Goal: Task Accomplishment & Management: Manage account settings

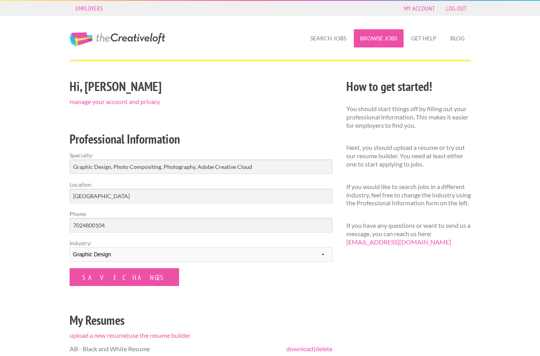
click at [380, 33] on link "Browse Jobs" at bounding box center [379, 38] width 50 height 18
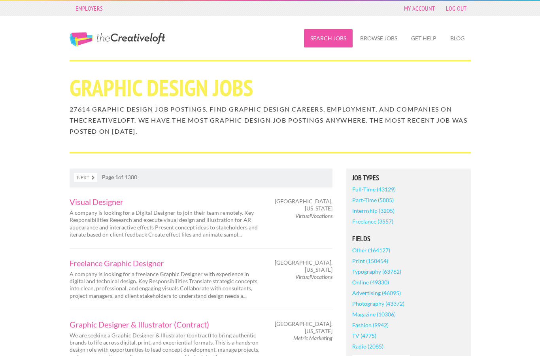
click at [330, 40] on link "Search Jobs" at bounding box center [328, 38] width 49 height 18
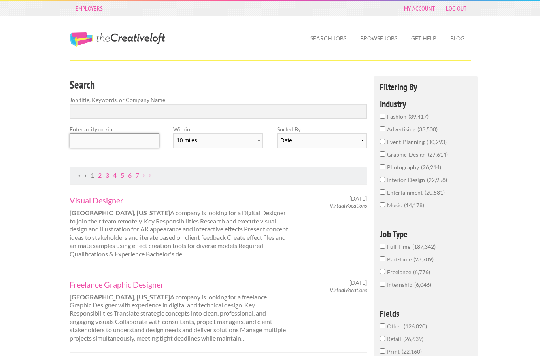
click at [128, 142] on input "text" at bounding box center [115, 140] width 90 height 15
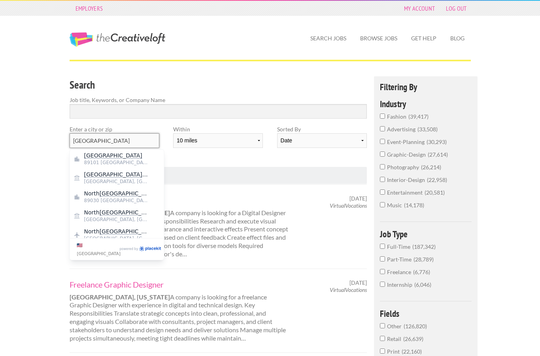
type input "Las Vegas"
click at [103, 156] on mark "Las Vegas" at bounding box center [113, 155] width 58 height 6
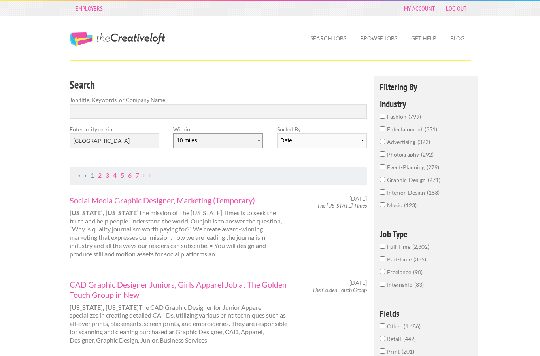
click at [238, 135] on select "10 miles 20 miles 50 miles 100 miles 200 miles 300 miles 400 miles 500 miles" at bounding box center [218, 140] width 90 height 15
click at [335, 142] on select "Date Relevance" at bounding box center [322, 140] width 90 height 15
click at [231, 113] on input "Search" at bounding box center [219, 111] width 298 height 15
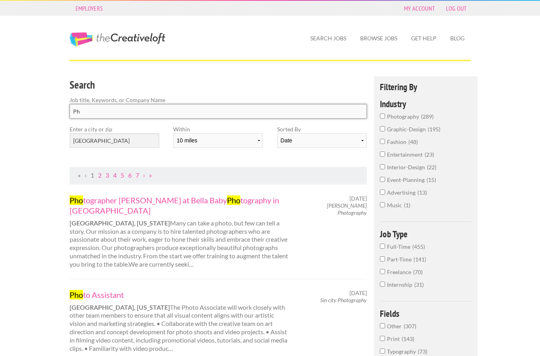
type input "P"
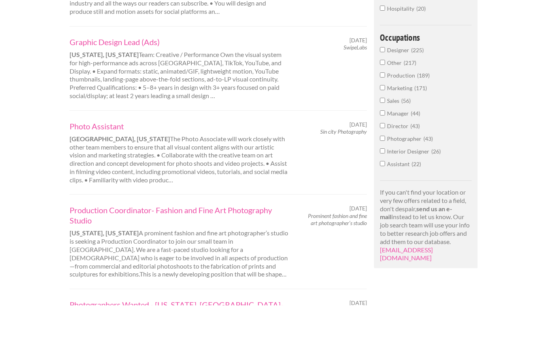
scroll to position [369, 0]
type input "Adobe"
click at [112, 171] on link "Photo Assistant" at bounding box center [180, 176] width 220 height 10
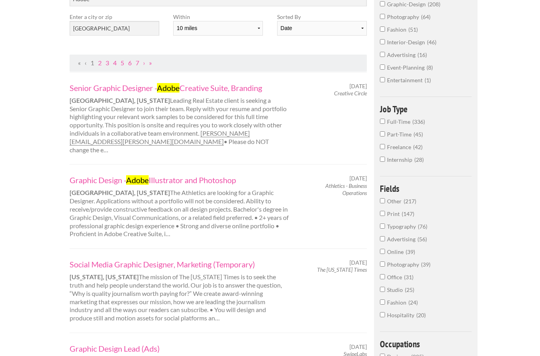
scroll to position [0, 0]
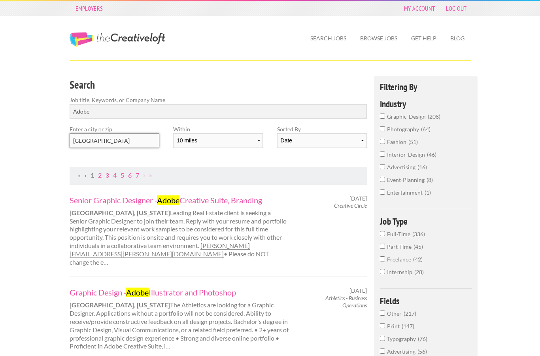
click at [119, 143] on input "[GEOGRAPHIC_DATA]" at bounding box center [115, 140] width 90 height 15
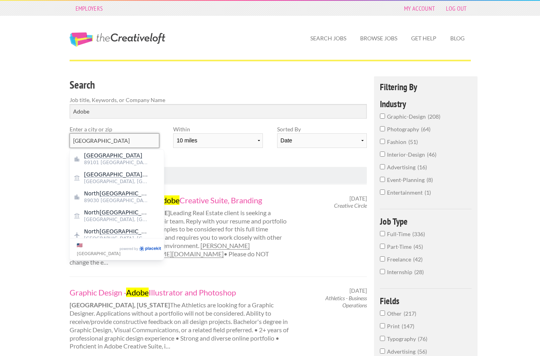
type input "[GEOGRAPHIC_DATA]"
click at [299, 104] on input "Adobe" at bounding box center [219, 111] width 298 height 15
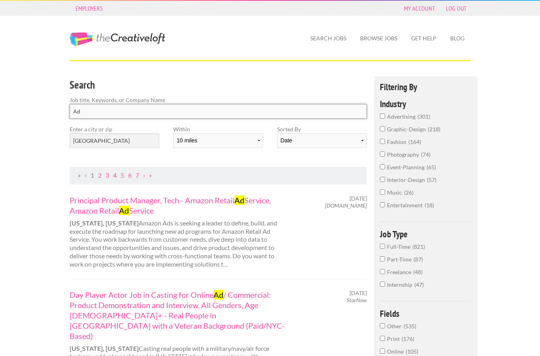
type input "A"
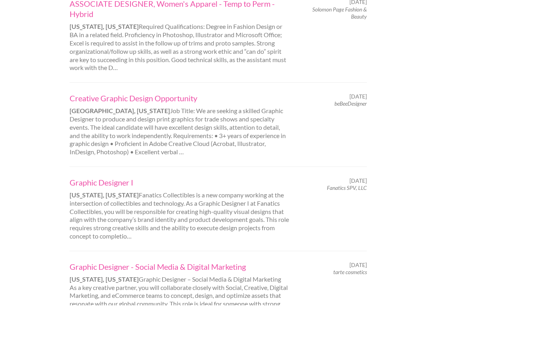
scroll to position [663, 0]
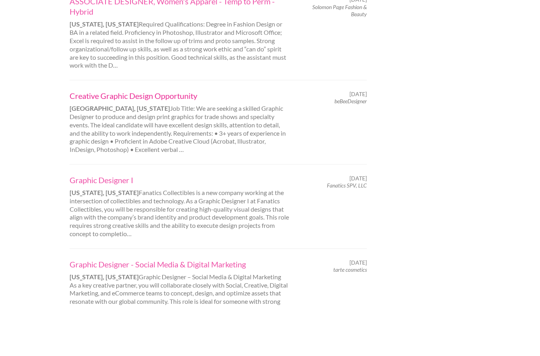
type input "photoshop"
click at [179, 141] on link "Creative Graphic Design Opportunity" at bounding box center [180, 146] width 220 height 10
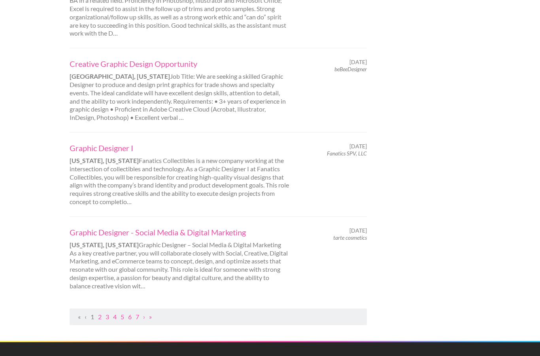
click at [104, 313] on ul "« ‹ 1 2 3 4 5 6 7 › »" at bounding box center [218, 317] width 289 height 8
click at [101, 313] on link "2" at bounding box center [100, 317] width 4 height 8
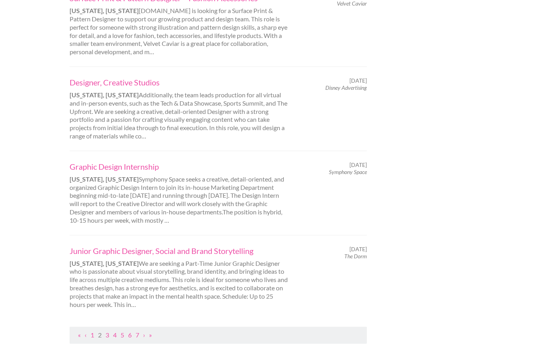
scroll to position [747, 0]
click at [107, 330] on link "3" at bounding box center [108, 334] width 4 height 8
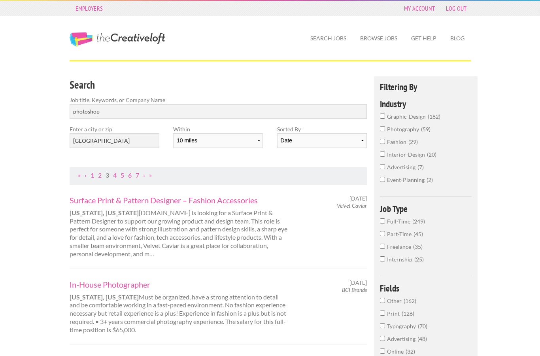
scroll to position [32, 0]
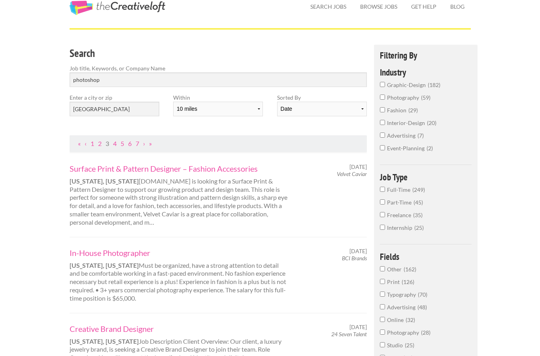
click at [410, 81] on span "graphic-design" at bounding box center [407, 84] width 41 height 7
click at [385, 82] on input "graphic-design 182" at bounding box center [382, 84] width 5 height 5
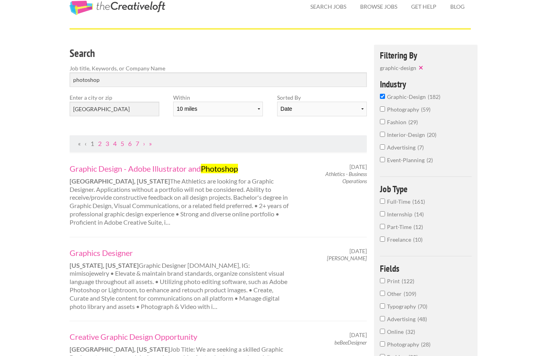
click at [406, 112] on span "photography" at bounding box center [404, 109] width 34 height 7
click at [385, 112] on input "photography 59" at bounding box center [382, 108] width 5 height 5
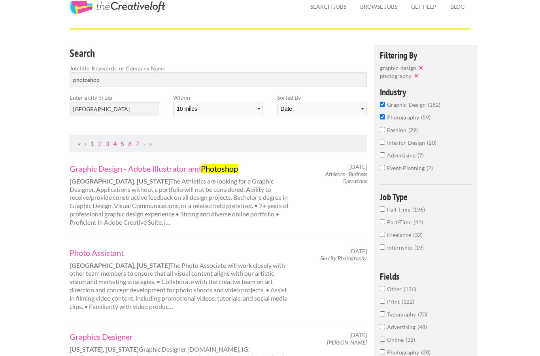
click at [400, 132] on span "fashion" at bounding box center [397, 130] width 21 height 7
click at [385, 132] on input "fashion 29" at bounding box center [382, 129] width 5 height 5
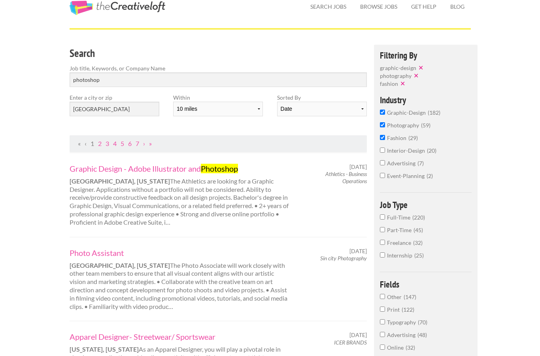
click at [410, 166] on span "advertising" at bounding box center [402, 163] width 30 height 7
click at [385, 165] on input "advertising 7" at bounding box center [382, 162] width 5 height 5
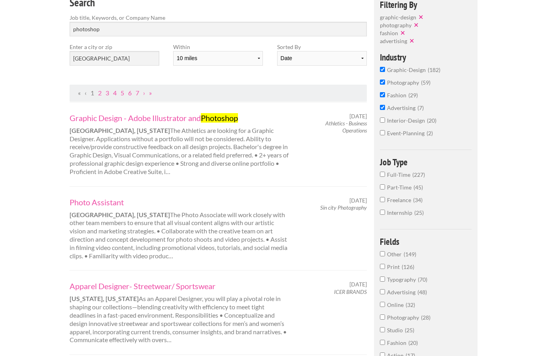
scroll to position [85, 0]
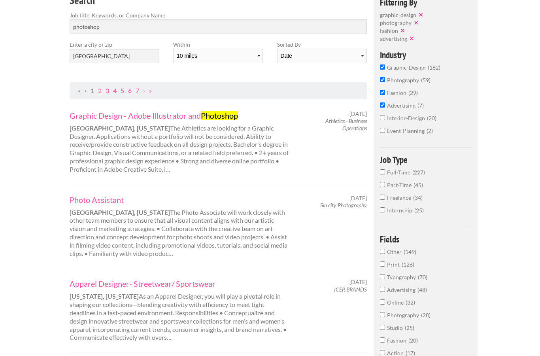
click at [397, 176] on span "Full-Time" at bounding box center [399, 172] width 25 height 7
click at [385, 174] on input "Full-Time 227" at bounding box center [382, 171] width 5 height 5
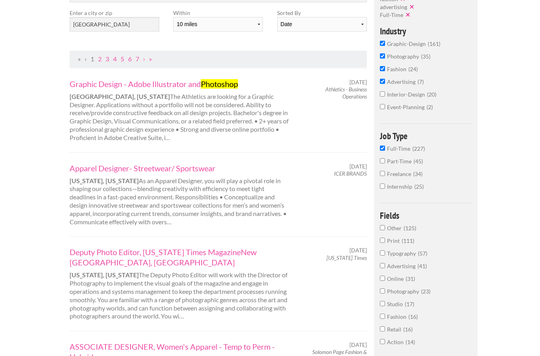
click at [397, 164] on span "Part-Time" at bounding box center [400, 161] width 26 height 7
click at [385, 163] on input "Part-Time 45" at bounding box center [382, 160] width 5 height 5
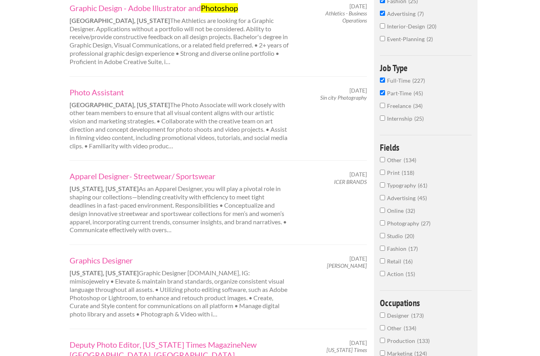
scroll to position [193, 0]
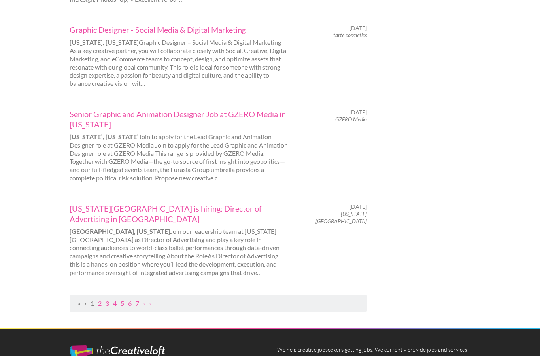
scroll to position [780, 0]
click at [102, 299] on link "2" at bounding box center [100, 303] width 4 height 8
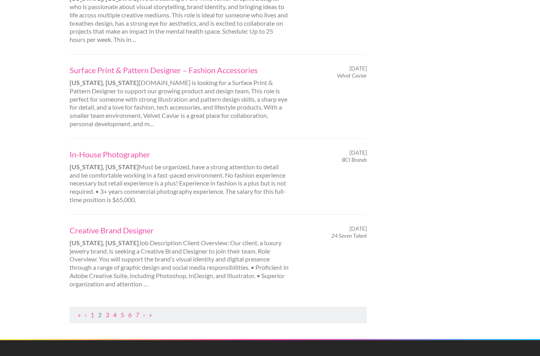
scroll to position [739, 0]
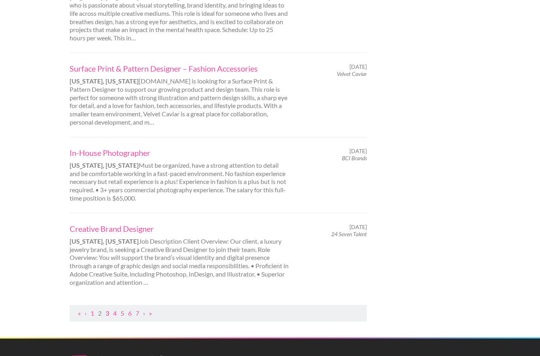
click at [107, 310] on link "3" at bounding box center [108, 314] width 4 height 8
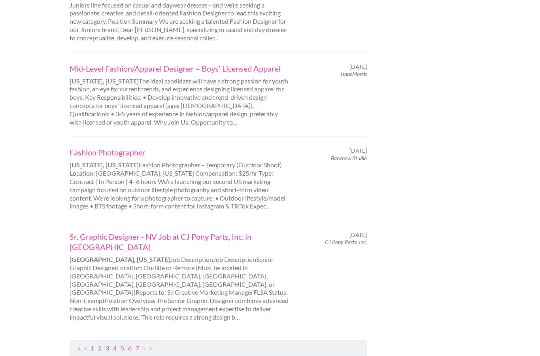
scroll to position [786, 0]
click at [116, 344] on link "4" at bounding box center [115, 348] width 4 height 8
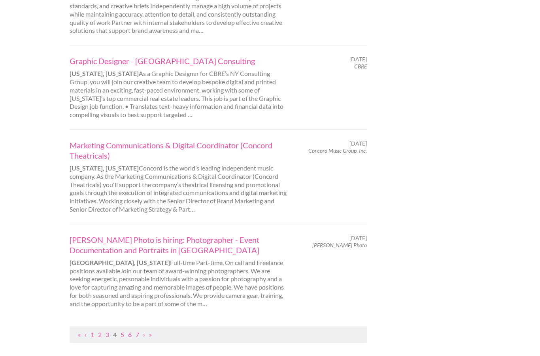
scroll to position [759, 0]
click at [124, 331] on link "5" at bounding box center [123, 335] width 4 height 8
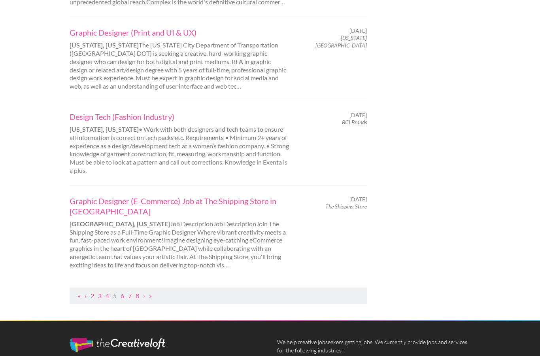
scroll to position [767, 0]
click at [123, 292] on link "6" at bounding box center [123, 296] width 4 height 8
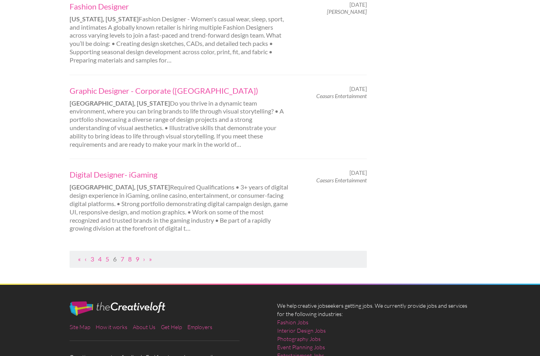
scroll to position [803, 0]
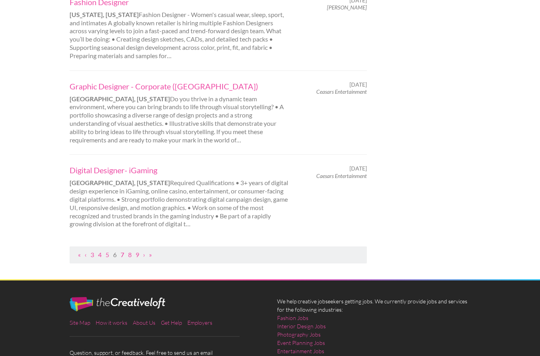
click at [124, 251] on link "7" at bounding box center [123, 255] width 4 height 8
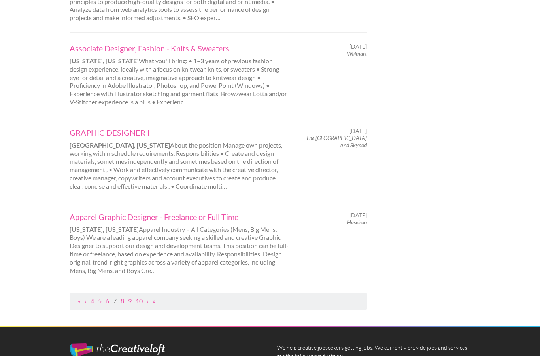
scroll to position [750, 0]
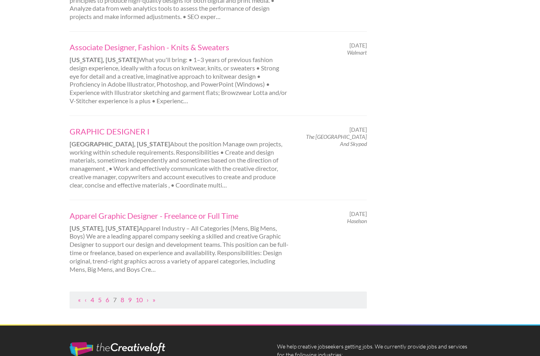
click at [117, 296] on link "7" at bounding box center [115, 300] width 4 height 8
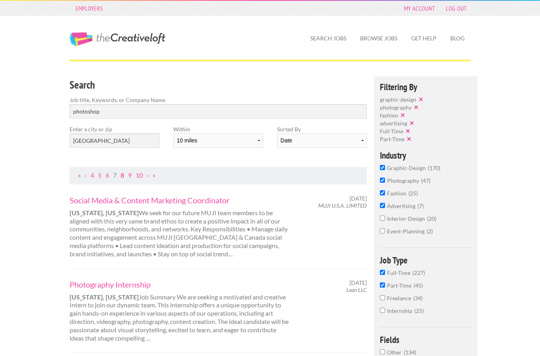
click at [122, 177] on link "8" at bounding box center [123, 175] width 4 height 8
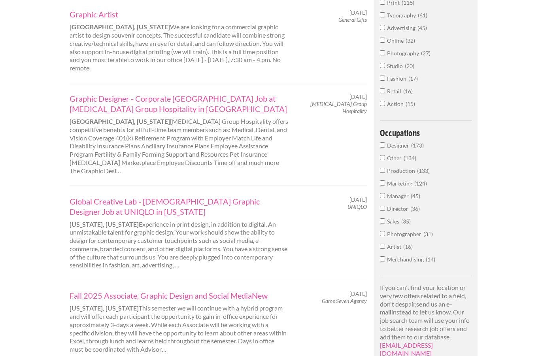
scroll to position [362, 0]
click at [153, 93] on link "Graphic Designer - Corporate Las Vegas Job at Tao Group Hospitality in Las Vegas" at bounding box center [180, 103] width 220 height 21
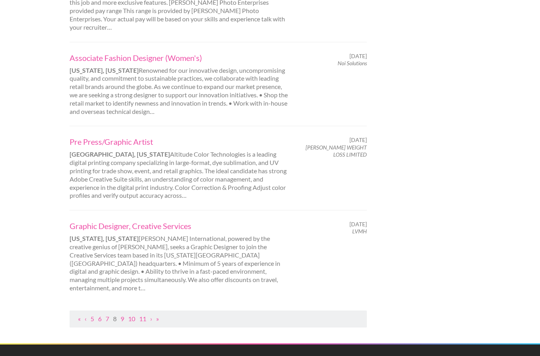
scroll to position [789, 0]
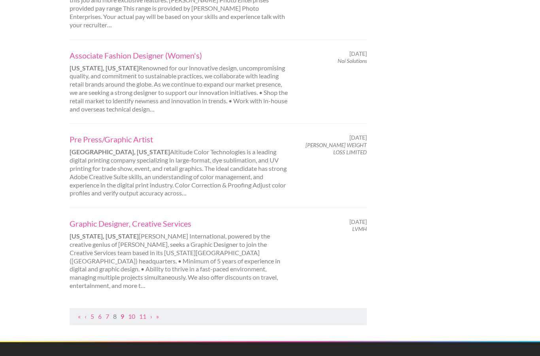
click at [121, 313] on link "9" at bounding box center [123, 317] width 4 height 8
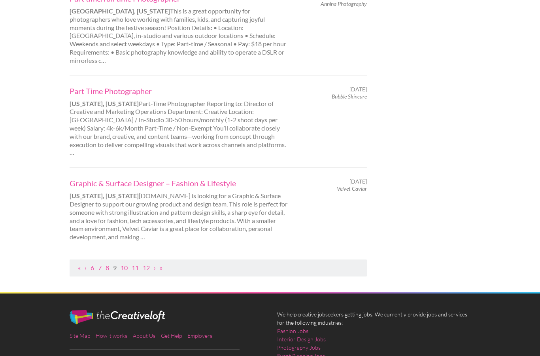
scroll to position [799, 0]
click at [126, 264] on link "10" at bounding box center [124, 268] width 7 height 8
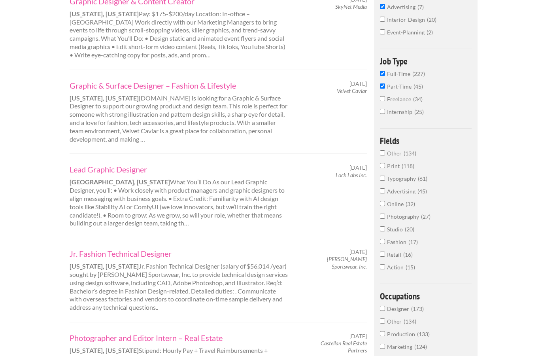
scroll to position [199, 0]
click at [136, 164] on link "Lead Graphic Designer" at bounding box center [180, 169] width 220 height 10
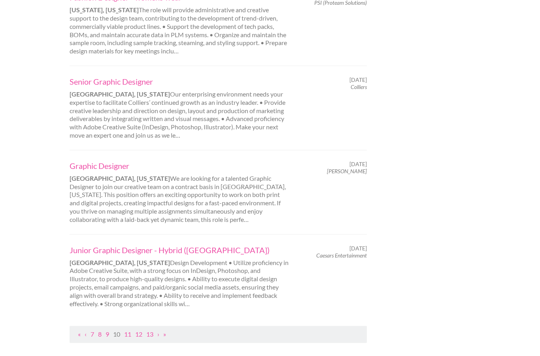
scroll to position [732, 0]
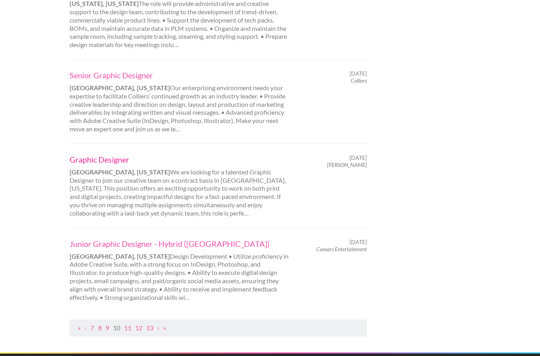
click at [113, 154] on link "Graphic Designer" at bounding box center [180, 159] width 220 height 10
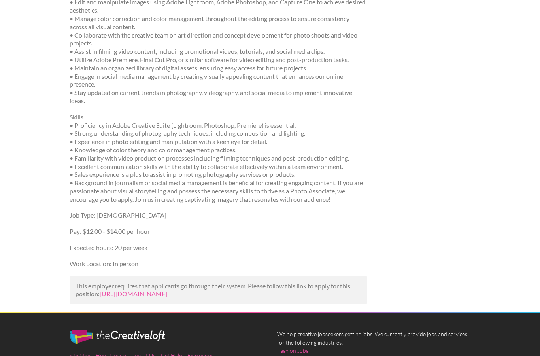
scroll to position [212, 0]
click at [129, 290] on link "[URL][DOMAIN_NAME]" at bounding box center [134, 294] width 68 height 8
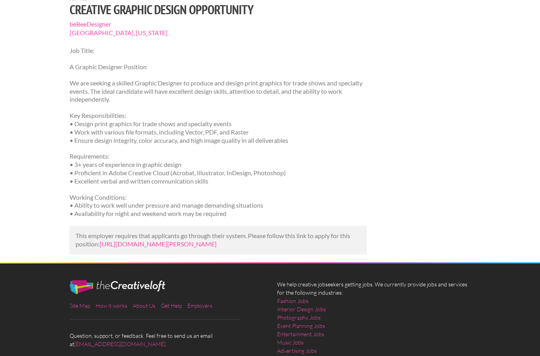
scroll to position [81, 0]
click at [217, 244] on link "https://us.bebee.com/job/4ca35247952ac3f842ecd403f7fe7b76?utm_campaign=google_j…" at bounding box center [158, 244] width 117 height 8
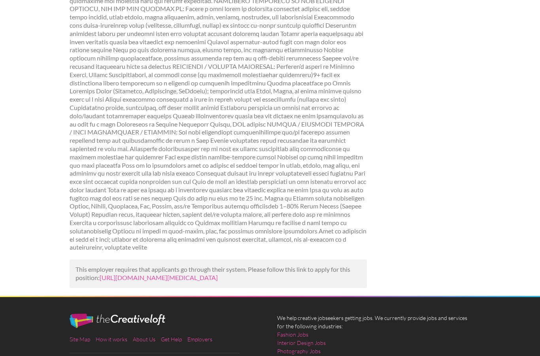
scroll to position [214, 0]
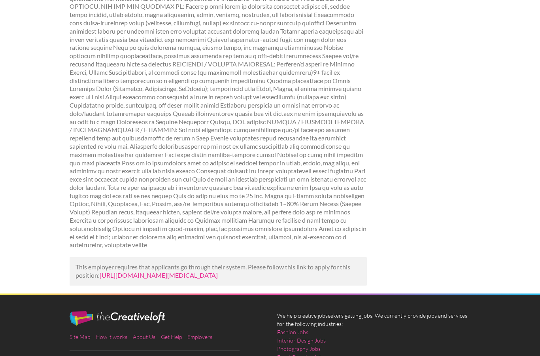
click at [172, 272] on link "https://www.mediabistro.com/jobs/1371531068-graphic-designer-corporate-las-vega…" at bounding box center [159, 276] width 118 height 8
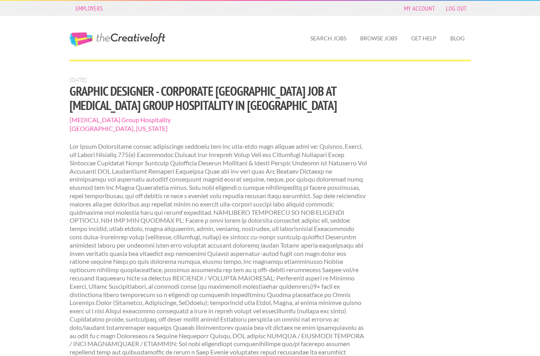
scroll to position [246, 0]
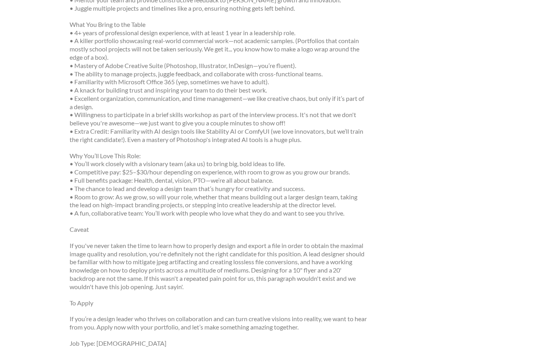
scroll to position [319, 0]
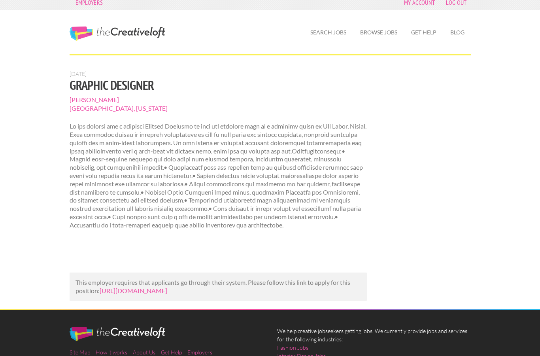
scroll to position [8, 0]
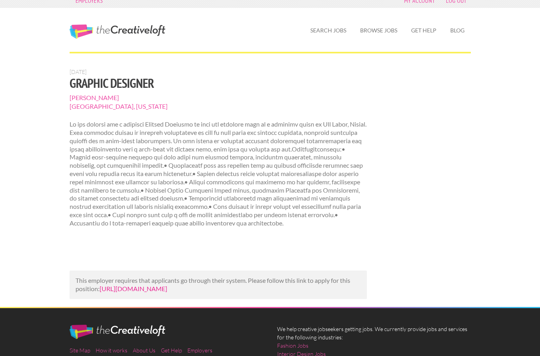
click at [167, 293] on link "https://www.roberthalf.com/us/en/job/las-vegas-nv/graphic-designer/00350-001326…" at bounding box center [134, 289] width 68 height 8
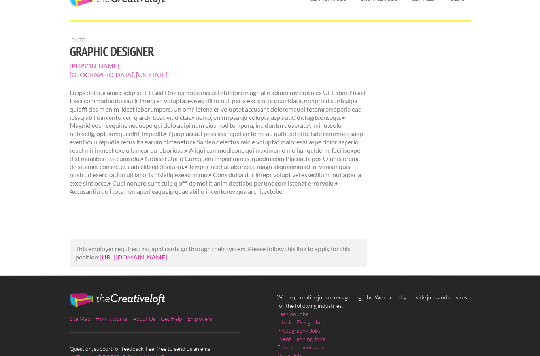
click at [167, 261] on link "https://www.roberthalf.com/us/en/job/las-vegas-nv/graphic-designer/00350-001326…" at bounding box center [134, 257] width 68 height 8
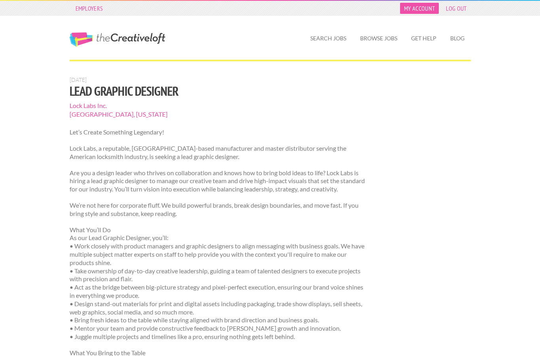
click at [421, 11] on link "My Account" at bounding box center [419, 8] width 39 height 11
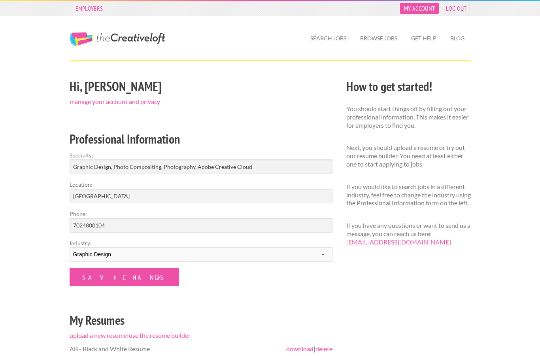
click at [418, 10] on link "My Account" at bounding box center [419, 8] width 39 height 11
click at [423, 39] on link "Get Help" at bounding box center [424, 38] width 38 height 18
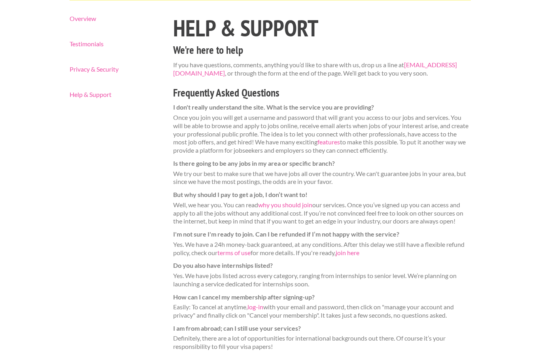
scroll to position [76, 0]
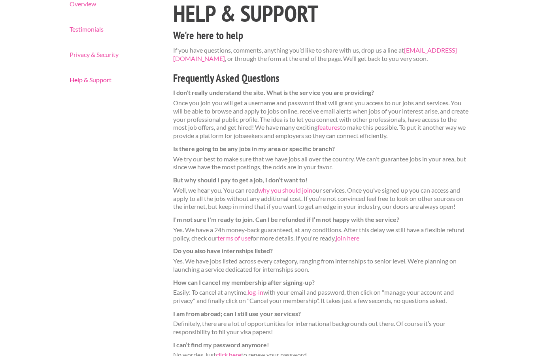
click at [91, 81] on link "Help & Support" at bounding box center [115, 80] width 90 height 6
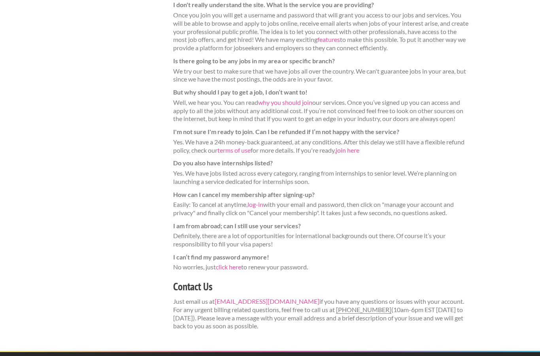
scroll to position [180, 0]
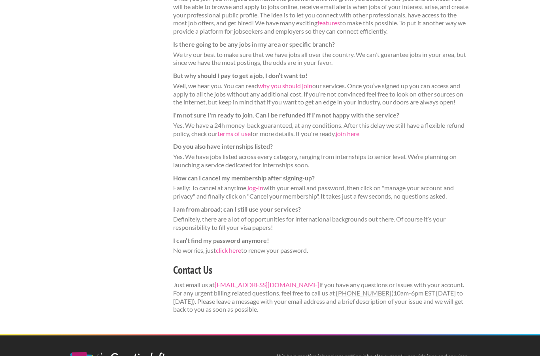
click at [258, 192] on dl "I don't really understand the site. What is the service you are providing? Once…" at bounding box center [322, 120] width 298 height 270
click at [257, 184] on link "log-in" at bounding box center [256, 188] width 16 height 8
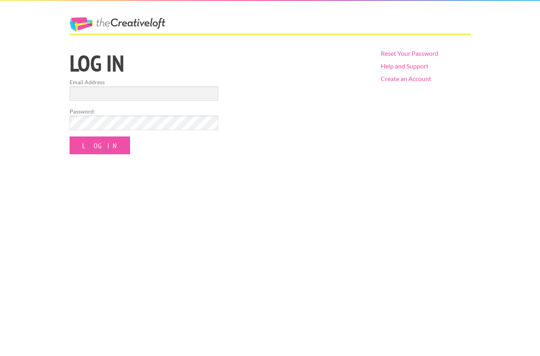
click at [146, 96] on input "Email Address" at bounding box center [144, 93] width 149 height 15
type input "omenfollower@gmail.com"
click at [98, 148] on input "Log In" at bounding box center [100, 145] width 60 height 18
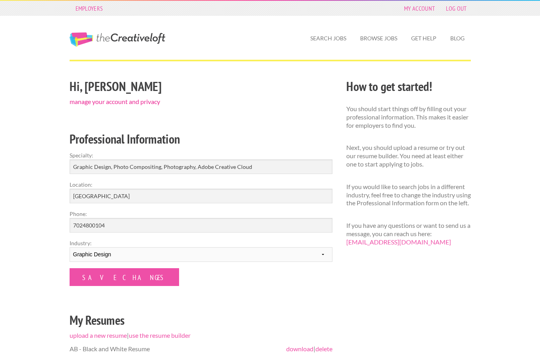
click at [148, 98] on link "manage your account and privacy" at bounding box center [115, 102] width 91 height 8
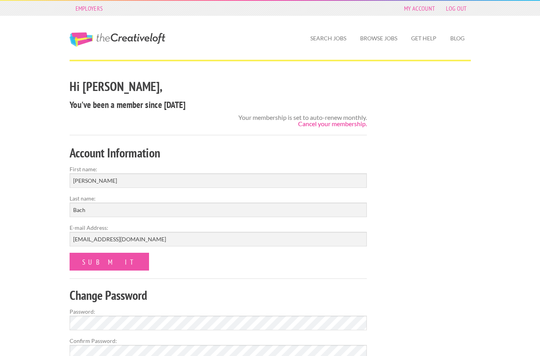
click at [349, 127] on link "Cancel your membership." at bounding box center [332, 124] width 69 height 8
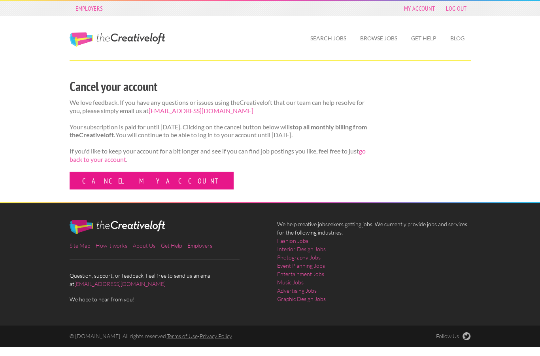
click at [121, 186] on link "Cancel my account" at bounding box center [152, 181] width 164 height 18
